Goal: Transaction & Acquisition: Purchase product/service

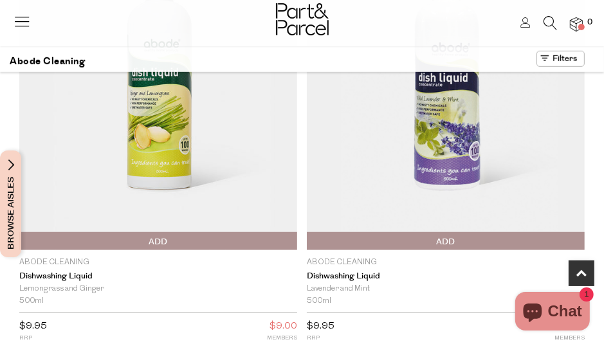
scroll to position [644, 0]
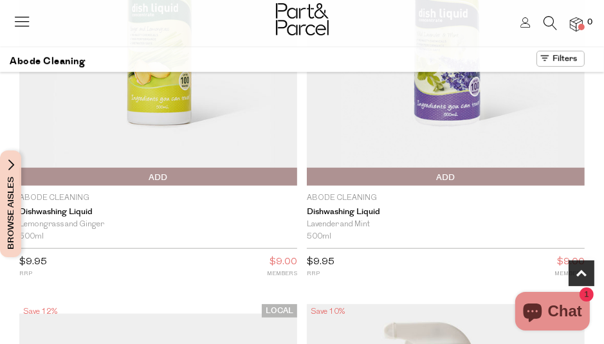
click at [418, 179] on span "Add To Parcel" at bounding box center [446, 177] width 272 height 19
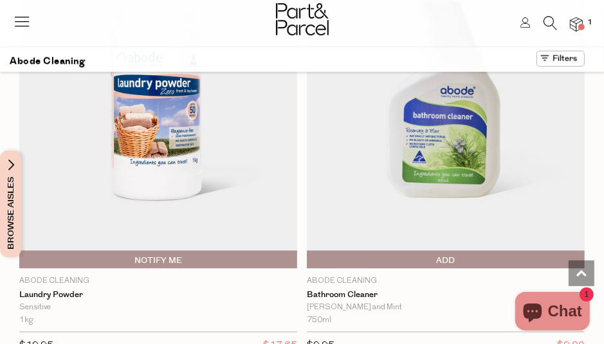
scroll to position [1030, 0]
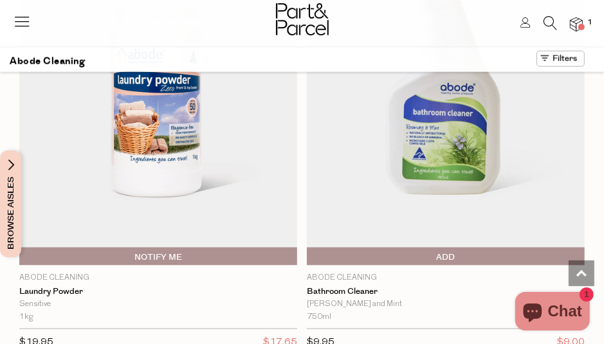
click at [310, 256] on span "Add To Parcel" at bounding box center [310, 257] width 0 height 19
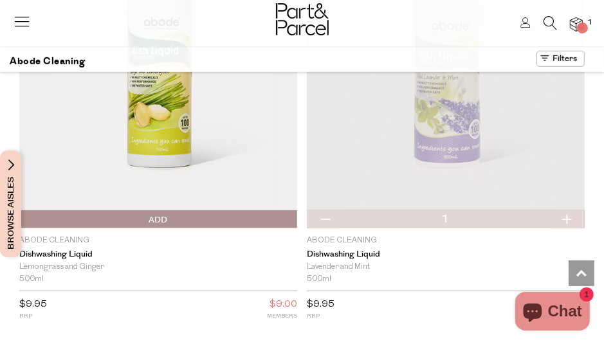
scroll to position [579, 0]
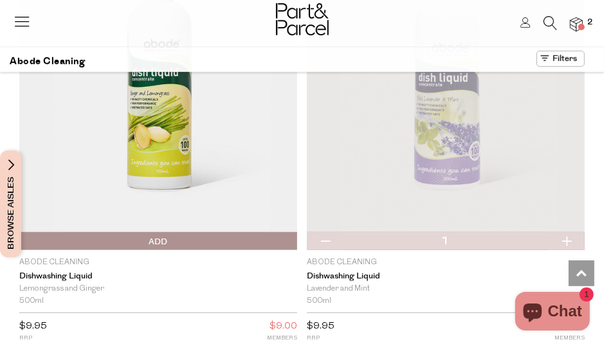
click at [329, 241] on button "button" at bounding box center [325, 241] width 37 height 18
type input "0"
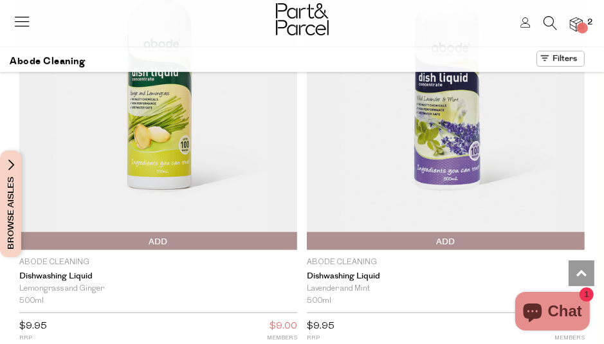
click at [23, 244] on span "Add To Parcel" at bounding box center [23, 241] width 0 height 19
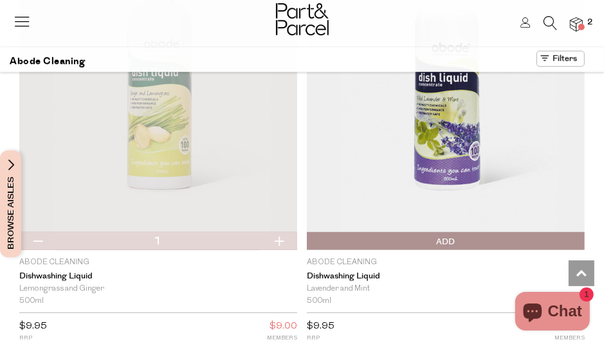
scroll to position [644, 0]
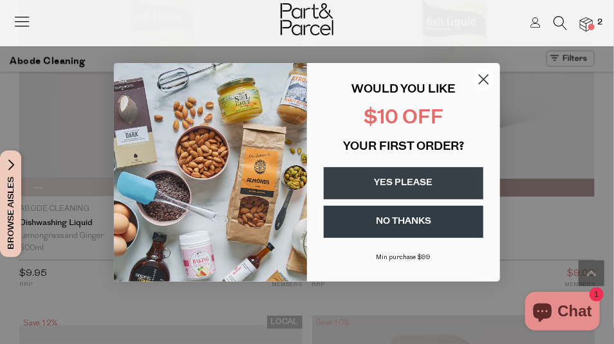
click at [384, 180] on button "YES PLEASE" at bounding box center [404, 183] width 160 height 32
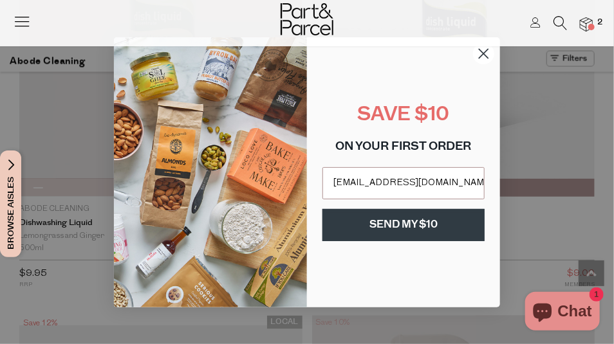
type input "[EMAIL_ADDRESS][DOMAIN_NAME]"
click at [404, 226] on button "SEND MY $10" at bounding box center [403, 225] width 162 height 32
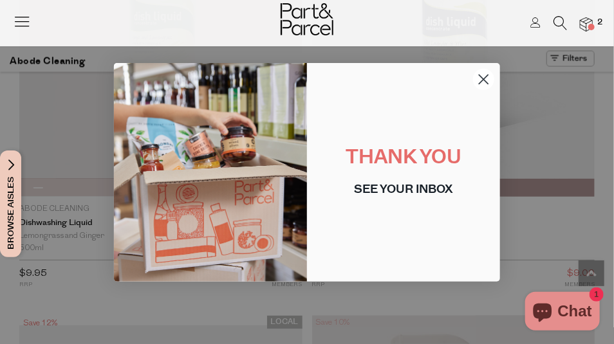
click at [477, 75] on circle "Close dialog" at bounding box center [483, 78] width 21 height 21
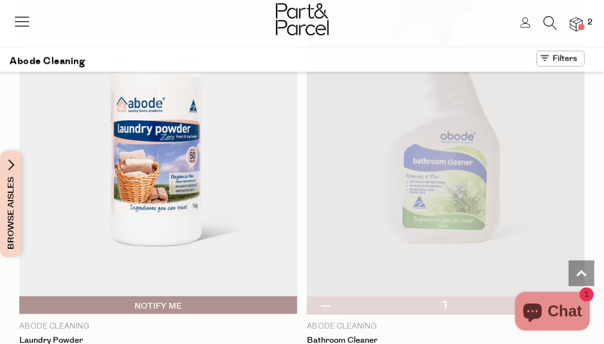
scroll to position [1094, 0]
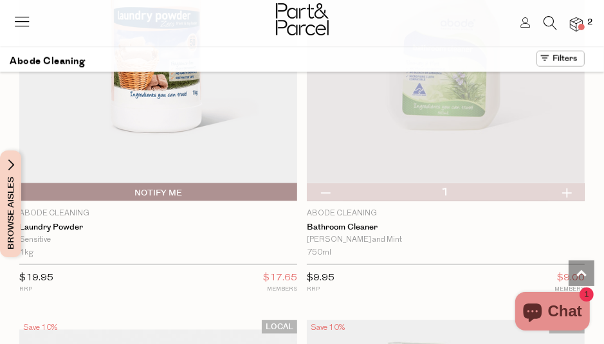
click at [564, 194] on button "button" at bounding box center [566, 192] width 37 height 18
type input "2"
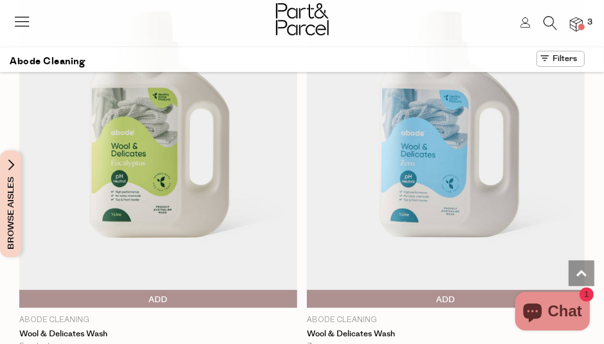
scroll to position [3282, 0]
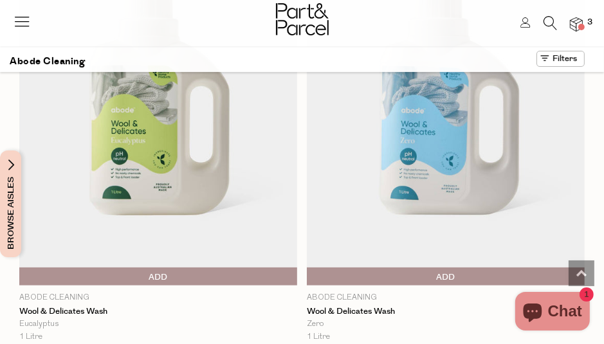
click at [142, 268] on span "Add To Parcel" at bounding box center [159, 277] width 272 height 19
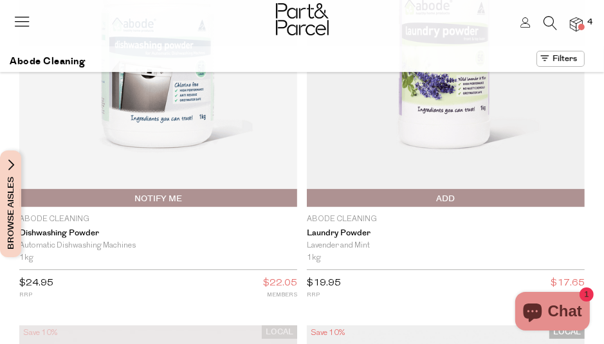
scroll to position [0, 0]
